Goal: Check status

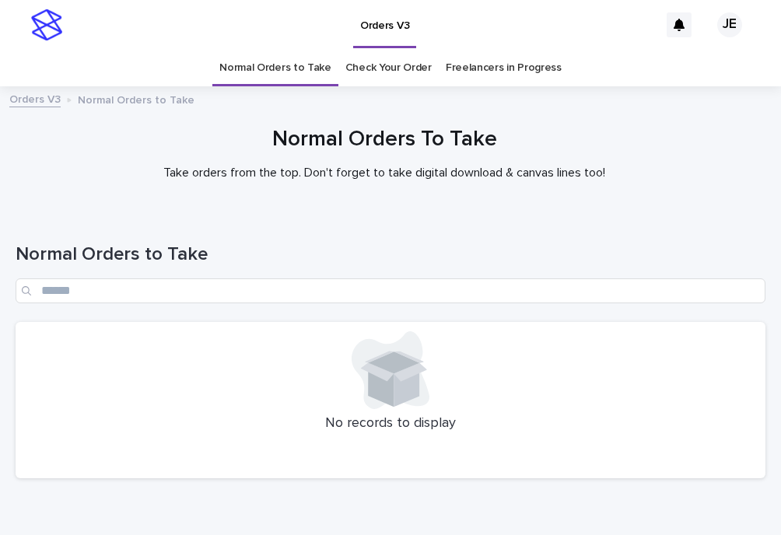
drag, startPoint x: 163, startPoint y: 490, endPoint x: 206, endPoint y: 471, distance: 46.7
click at [163, 490] on div "Normal Orders to Take No records to display" at bounding box center [391, 351] width 750 height 278
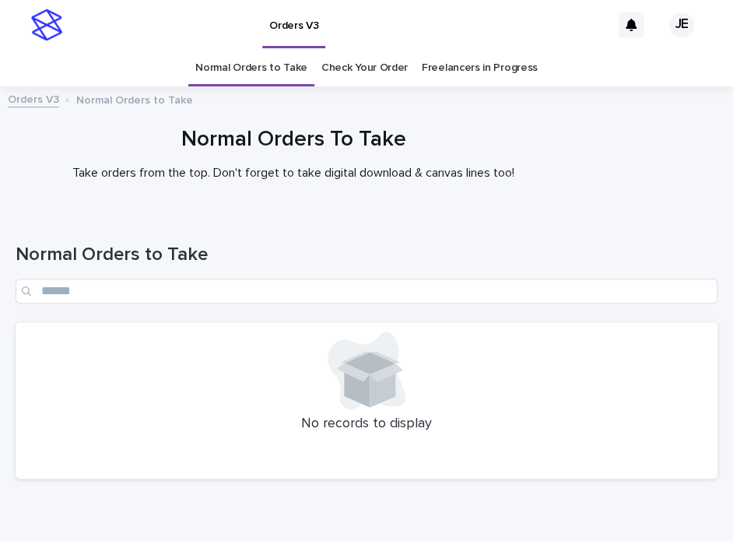
scroll to position [50, 0]
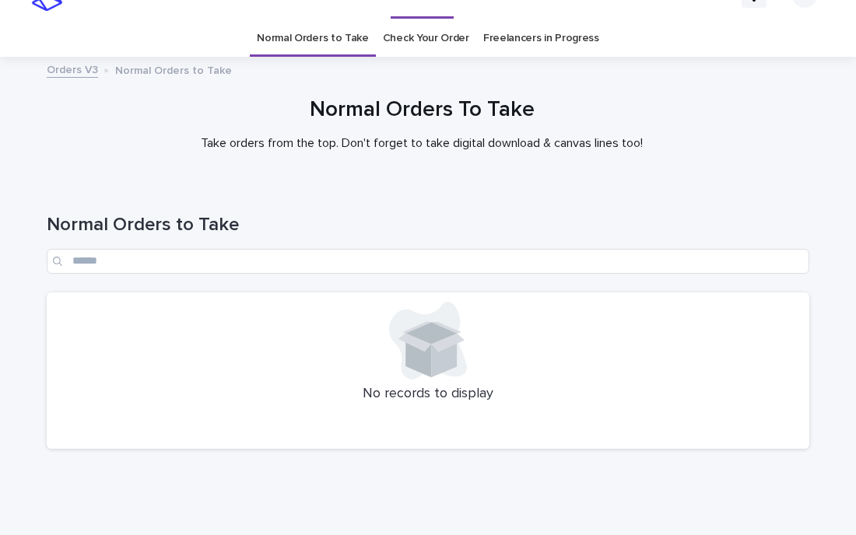
scroll to position [78, 0]
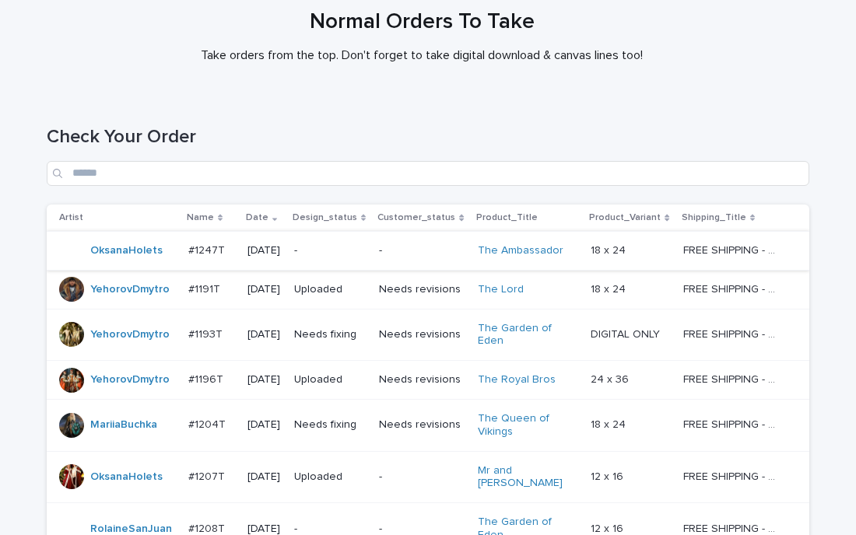
scroll to position [156, 0]
